Goal: Task Accomplishment & Management: Complete application form

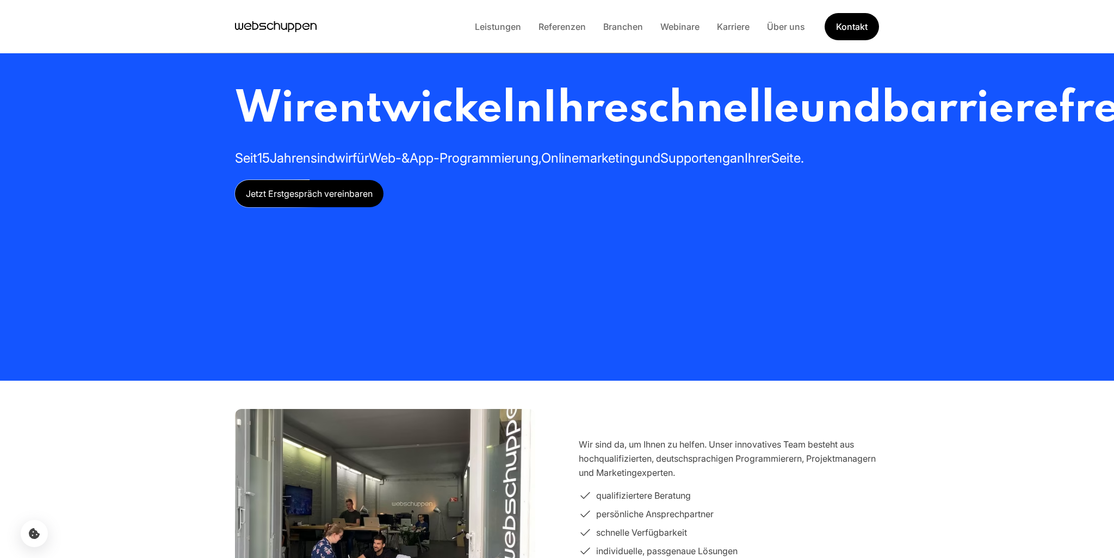
click at [747, 33] on li "Karriere" at bounding box center [733, 27] width 50 height 14
click at [741, 30] on link "Karriere" at bounding box center [733, 26] width 50 height 11
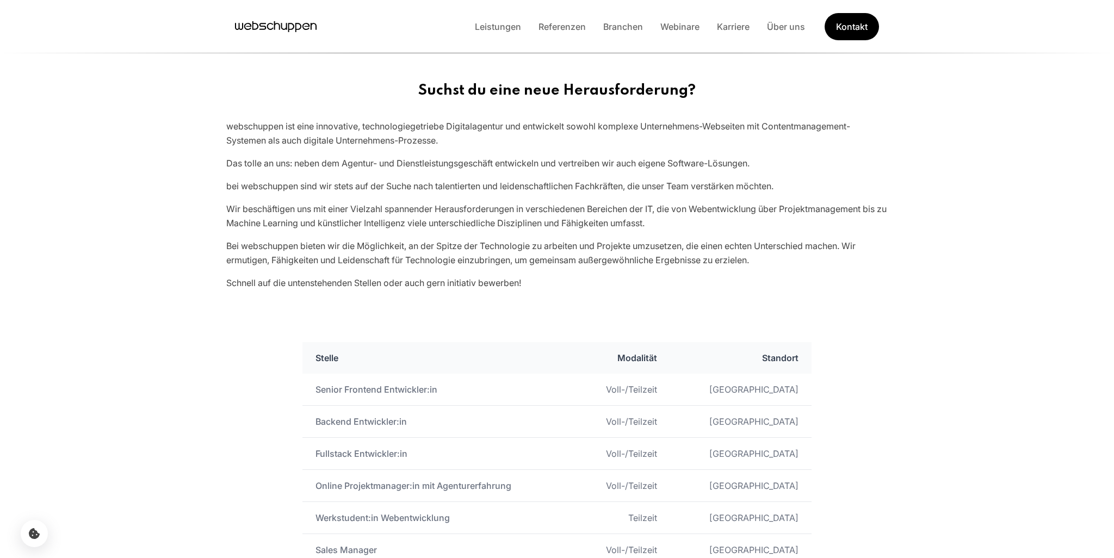
scroll to position [447, 0]
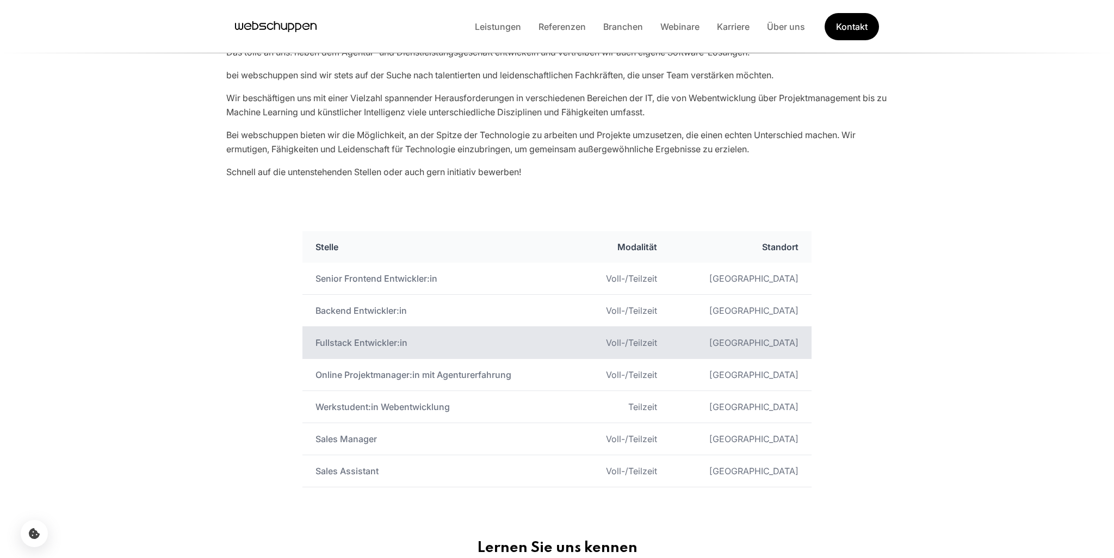
click at [470, 342] on td "Fullstack Entwickler:in" at bounding box center [439, 343] width 273 height 32
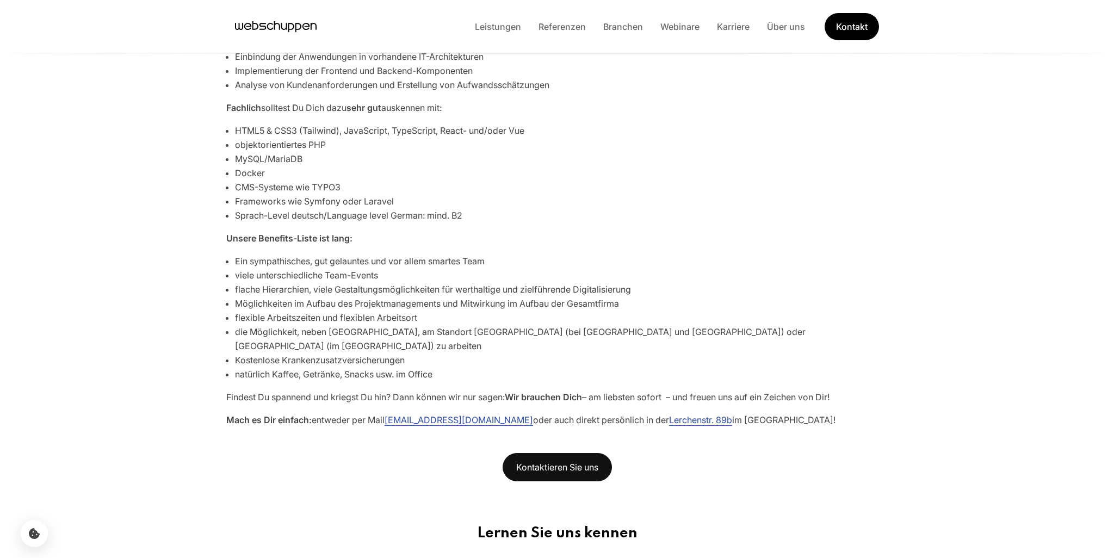
scroll to position [601, 0]
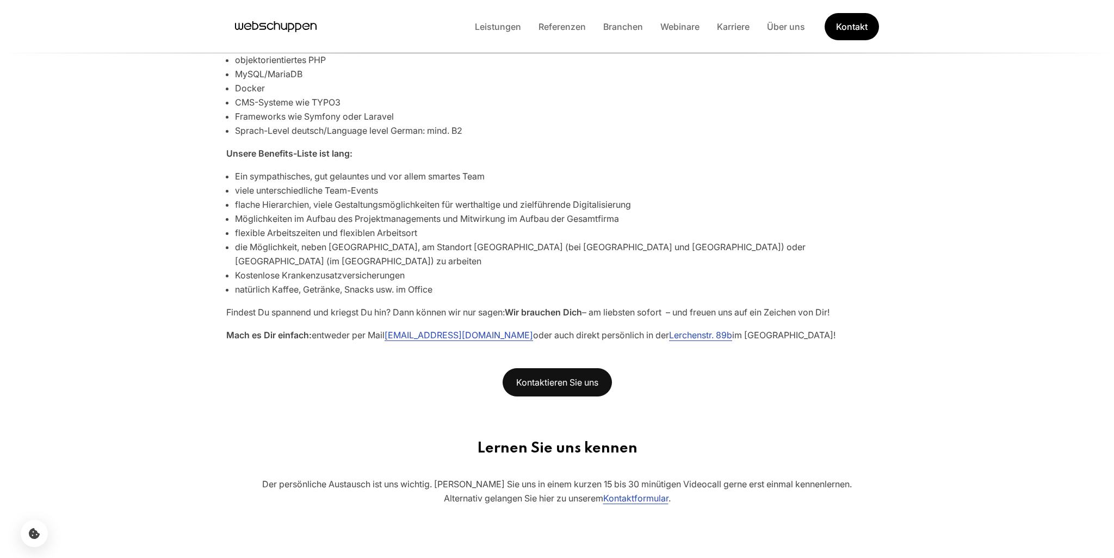
drag, startPoint x: 537, startPoint y: 322, endPoint x: 388, endPoint y: 322, distance: 149.1
click at [388, 328] on p "Mach es Dir einfach: entweder per Mail [EMAIL_ADDRESS][DOMAIN_NAME] oder auch d…" at bounding box center [557, 335] width 662 height 14
copy p "[EMAIL_ADDRESS][DOMAIN_NAME]"
click at [771, 35] on div "Leistungen Referenzen Branchen Webinare Karriere Über uns Kontakt" at bounding box center [672, 26] width 413 height 27
click at [776, 30] on link "Über uns" at bounding box center [787, 26] width 56 height 11
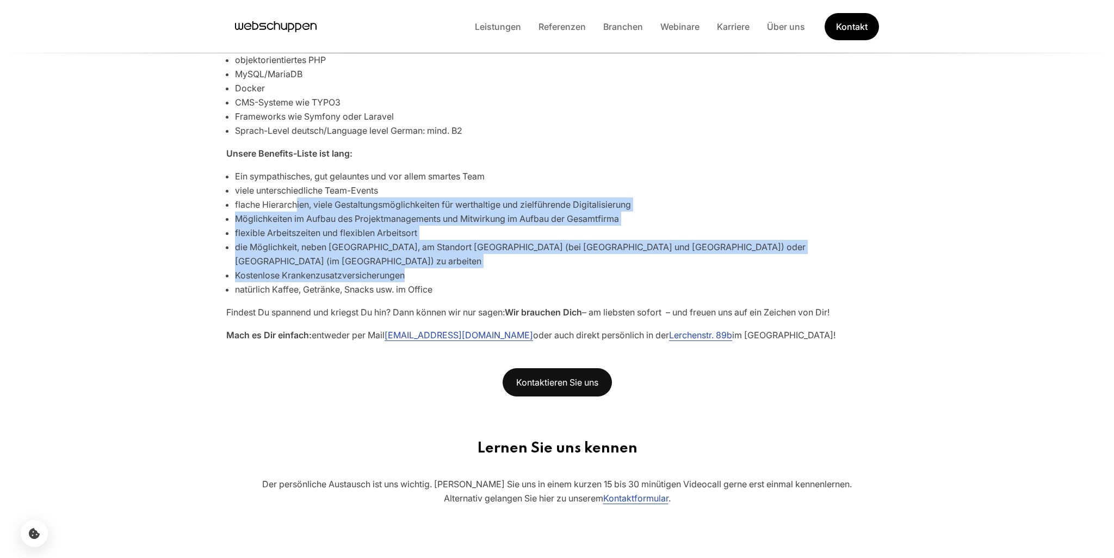
drag, startPoint x: 298, startPoint y: 205, endPoint x: 490, endPoint y: 267, distance: 202.2
click at [490, 267] on ul "Ein sympathisches, gut gelauntes und vor allem smartes Team viele unterschiedli…" at bounding box center [561, 232] width 653 height 127
click at [490, 268] on li "Kostenlose Krankenzusatzversicherungen" at bounding box center [561, 275] width 653 height 14
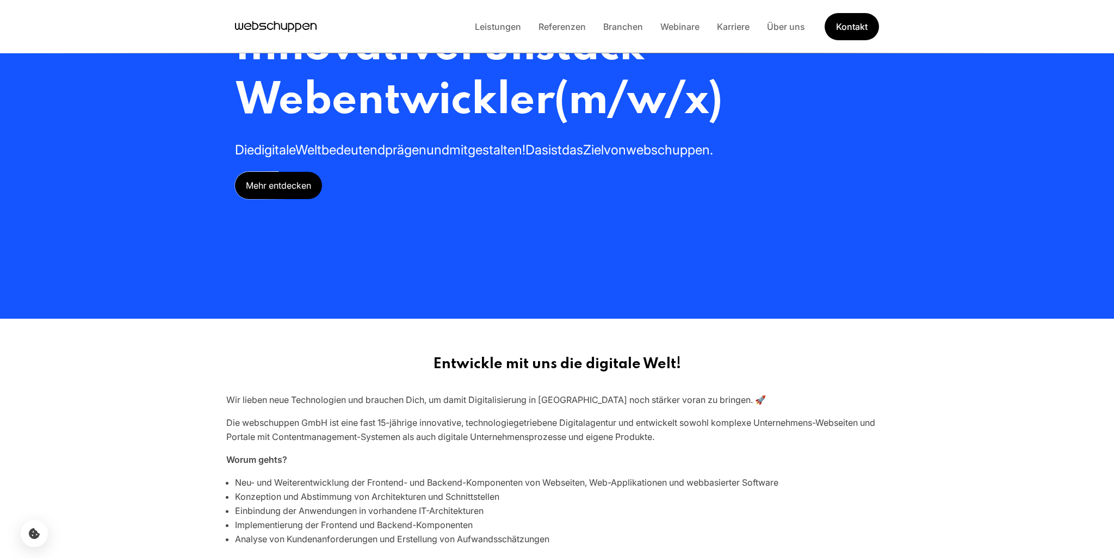
scroll to position [0, 0]
